Goal: Information Seeking & Learning: Check status

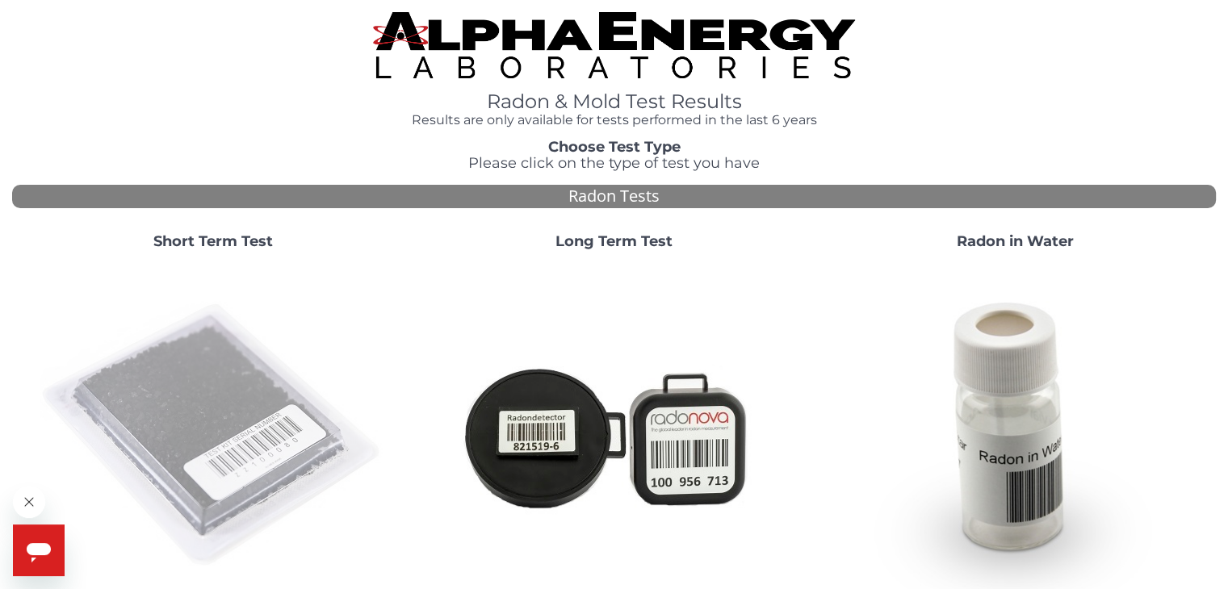
click at [240, 388] on img at bounding box center [213, 435] width 347 height 347
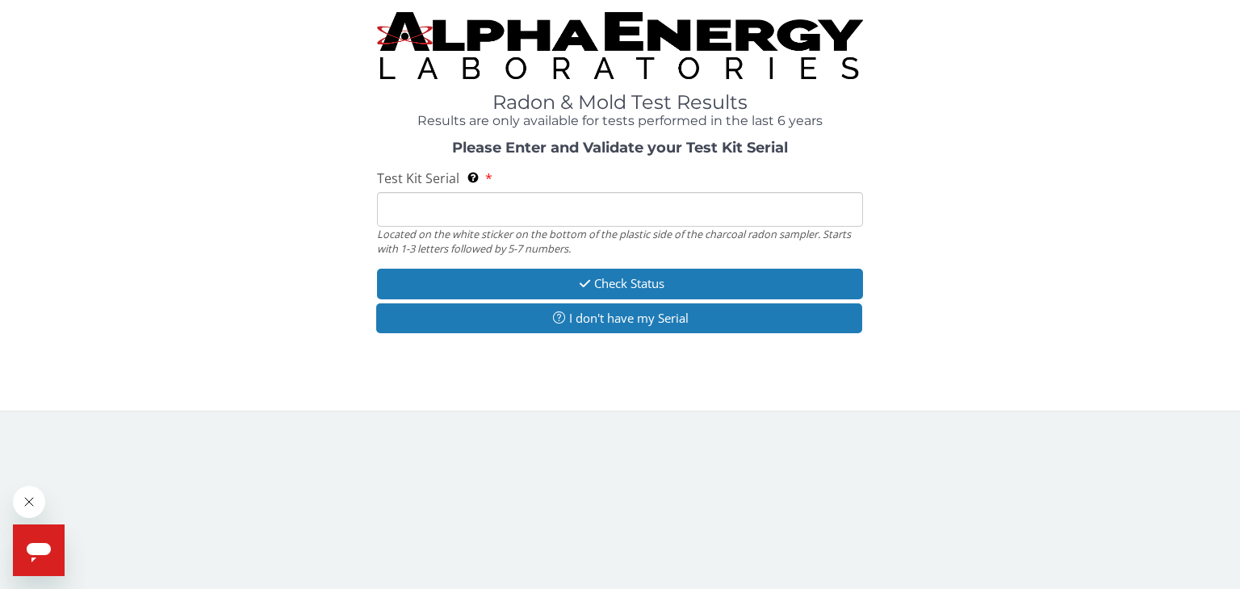
click at [448, 212] on input "Test Kit Serial Located on the white sticker on the bottom of the plastic side …" at bounding box center [620, 209] width 486 height 35
paste input "FE493470"
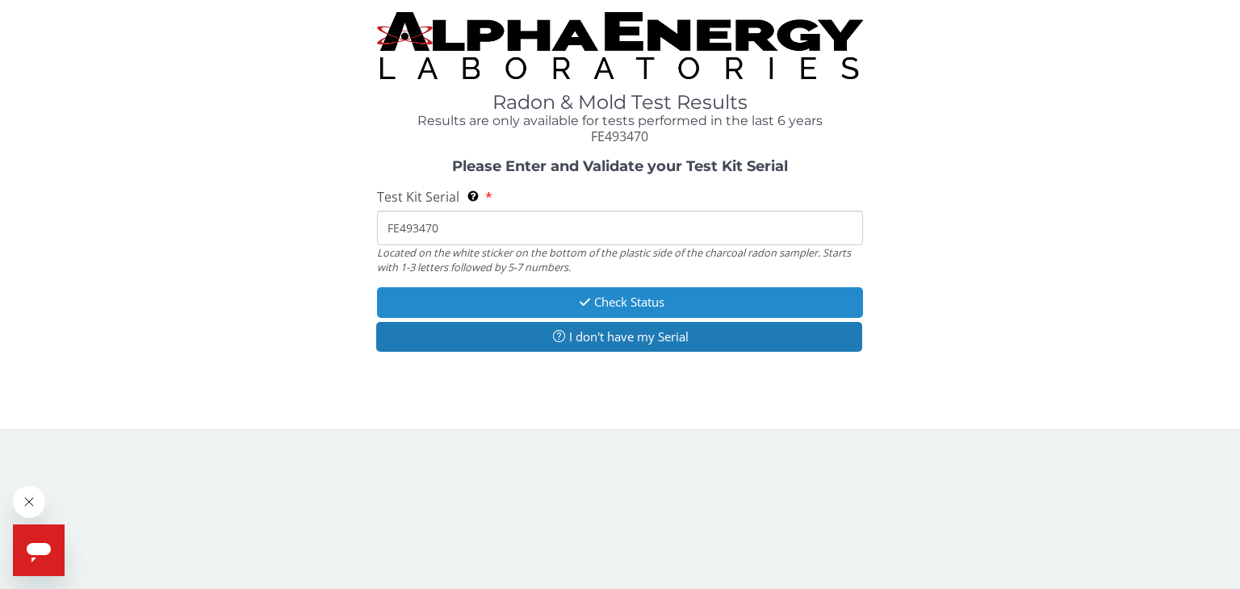
type input "FE493470"
click at [563, 290] on button "Check Status" at bounding box center [620, 302] width 486 height 30
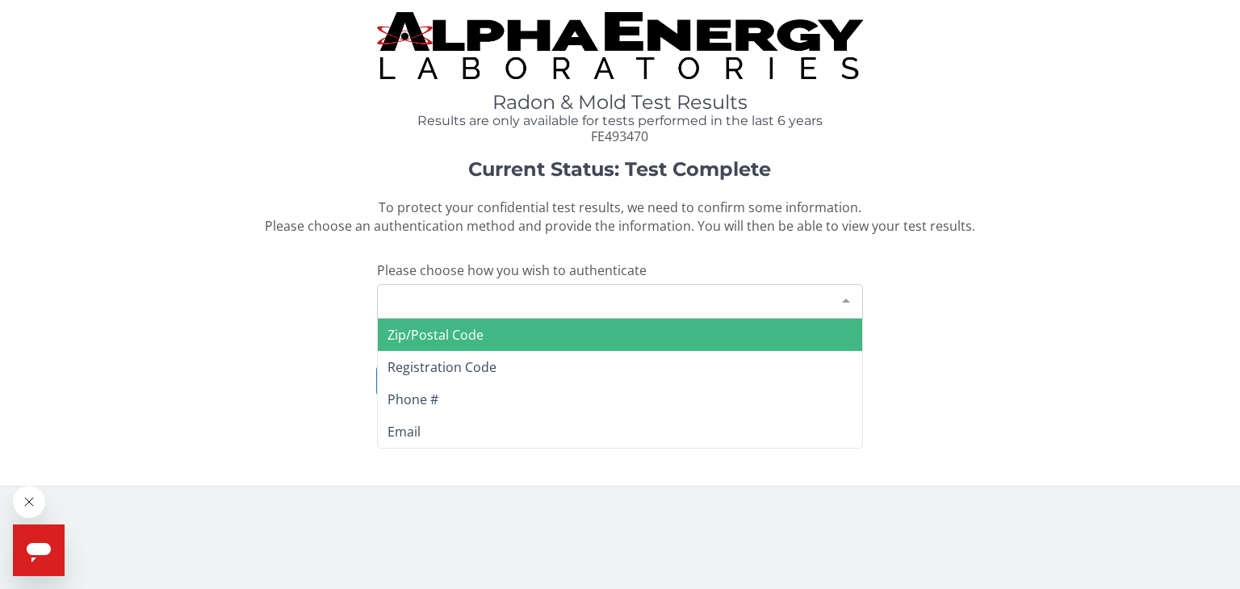
click at [596, 298] on div "Please make a selection" at bounding box center [620, 301] width 486 height 35
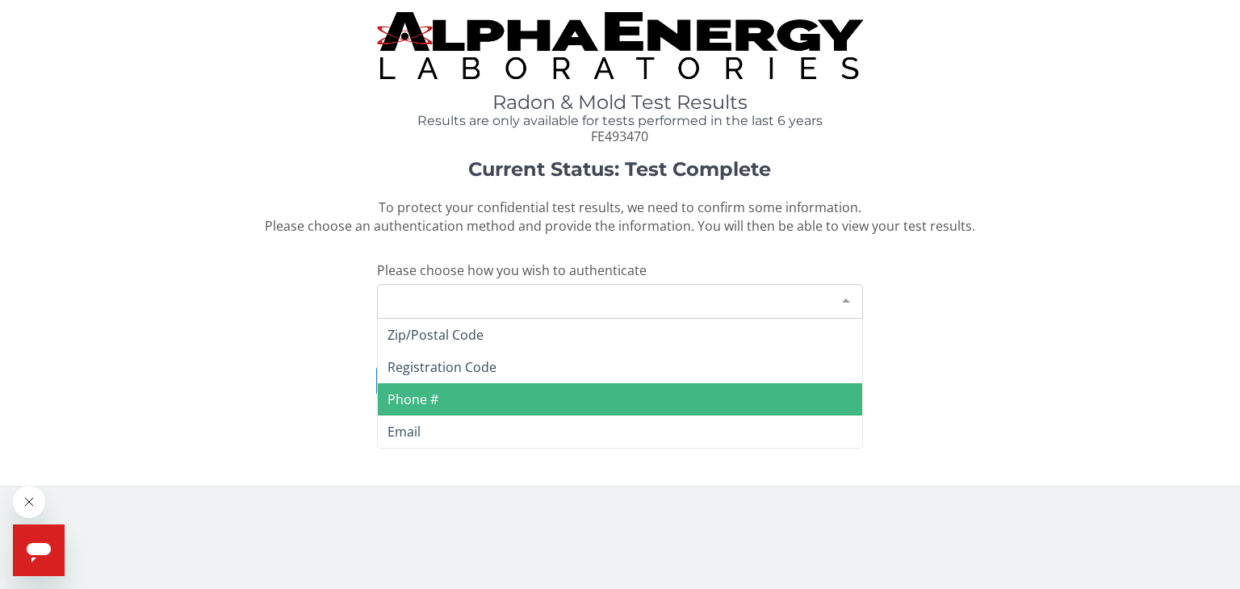
click at [462, 386] on span "Phone #" at bounding box center [620, 400] width 485 height 32
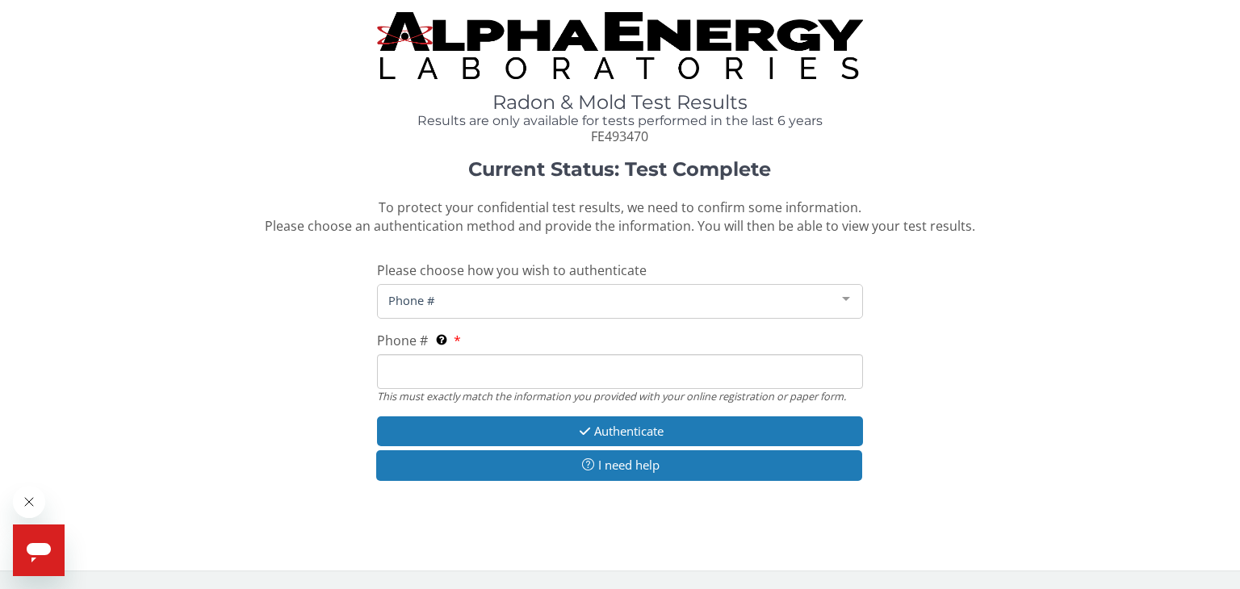
click at [462, 369] on input "Phone # This must exactly match the information you provided with your online r…" at bounding box center [620, 371] width 486 height 35
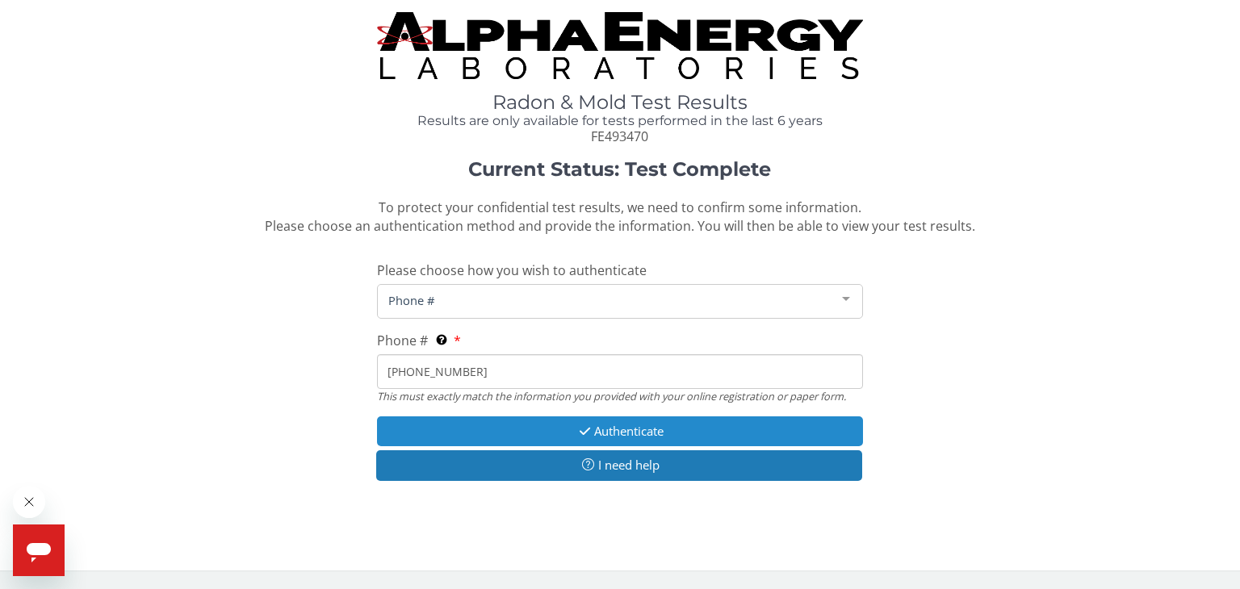
type input "719 761 7524"
click at [657, 430] on button "Authenticate" at bounding box center [620, 432] width 486 height 30
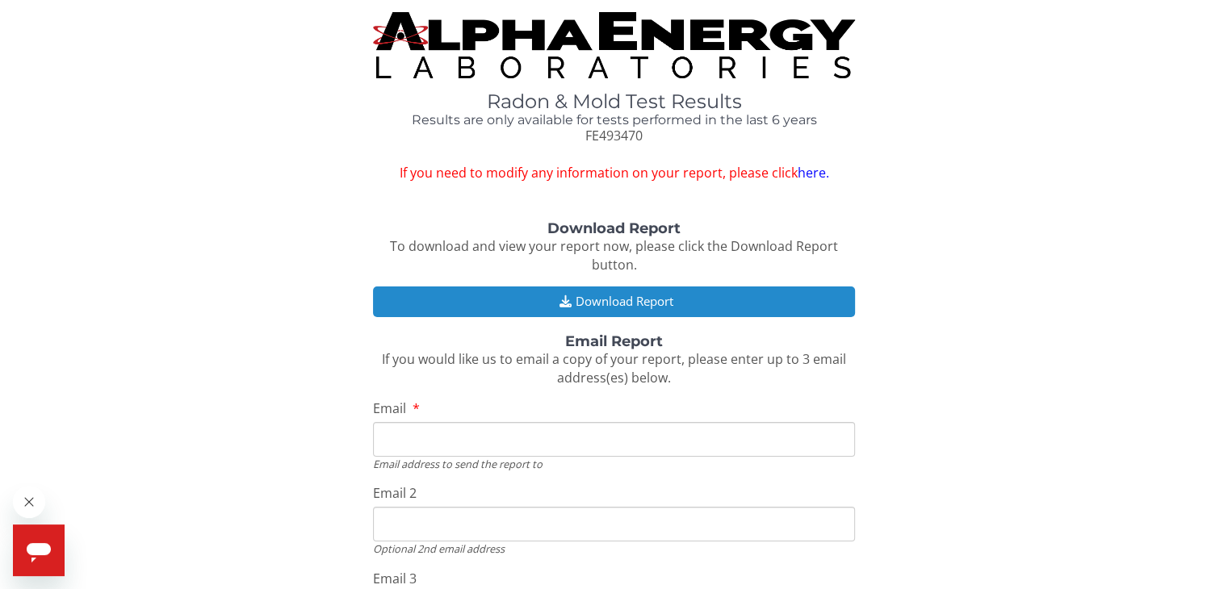
click at [636, 292] on button "Download Report" at bounding box center [613, 302] width 481 height 30
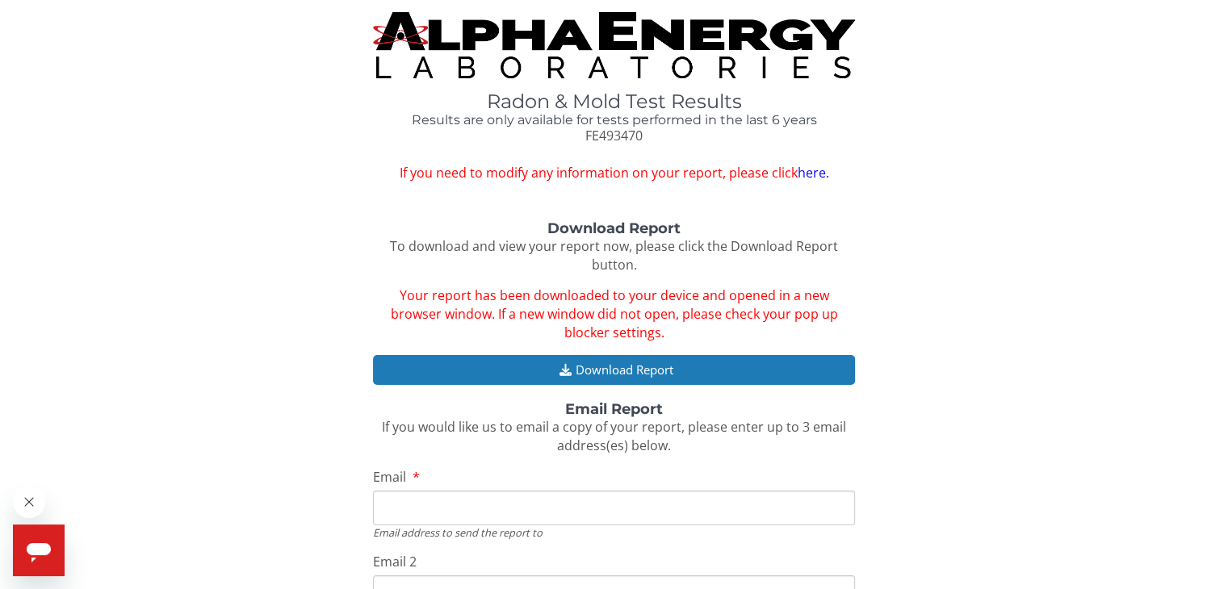
scroll to position [242, 0]
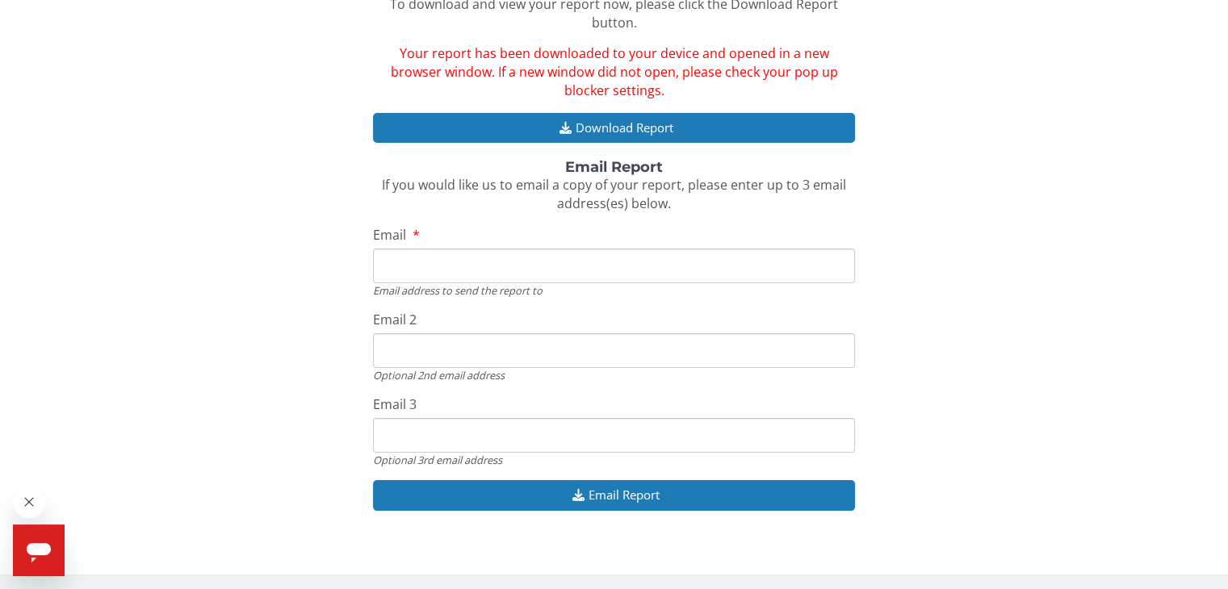
click at [459, 269] on input "Email" at bounding box center [613, 266] width 481 height 35
type input "heyterryholmes@gmail.com"
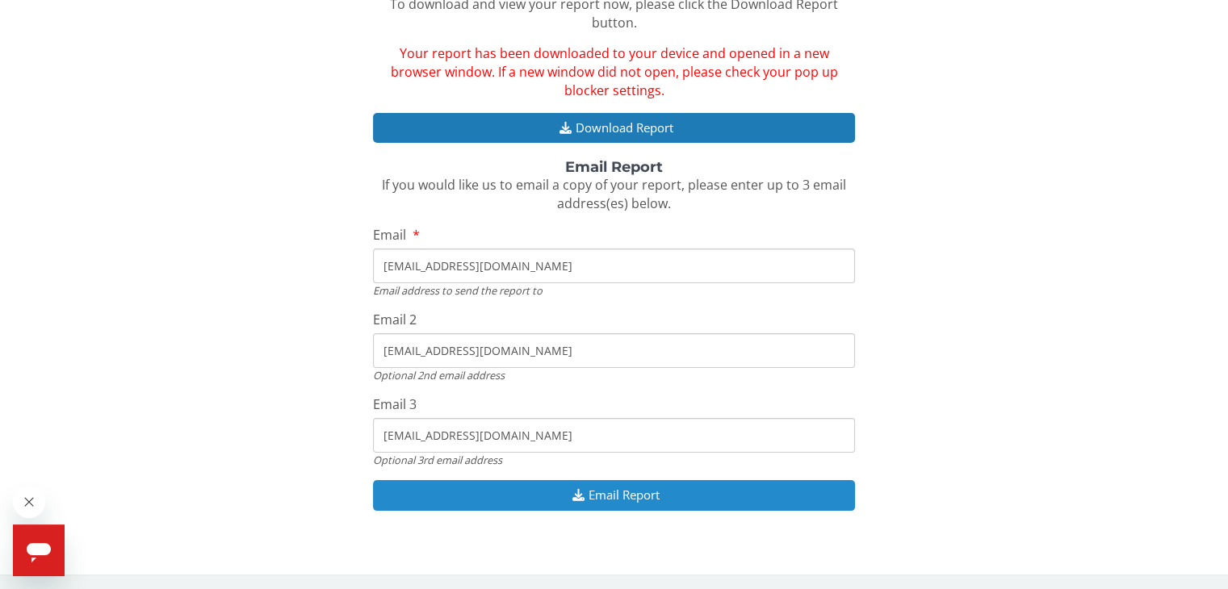
click at [593, 493] on button "Email Report" at bounding box center [613, 495] width 481 height 30
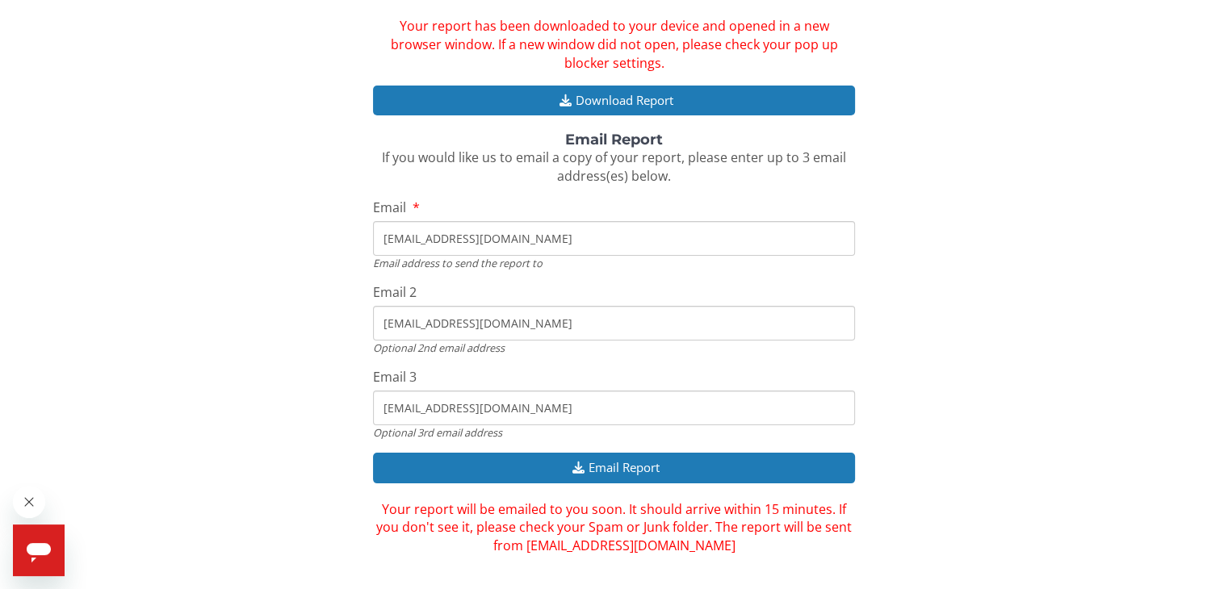
scroll to position [300, 0]
